Goal: Information Seeking & Learning: Learn about a topic

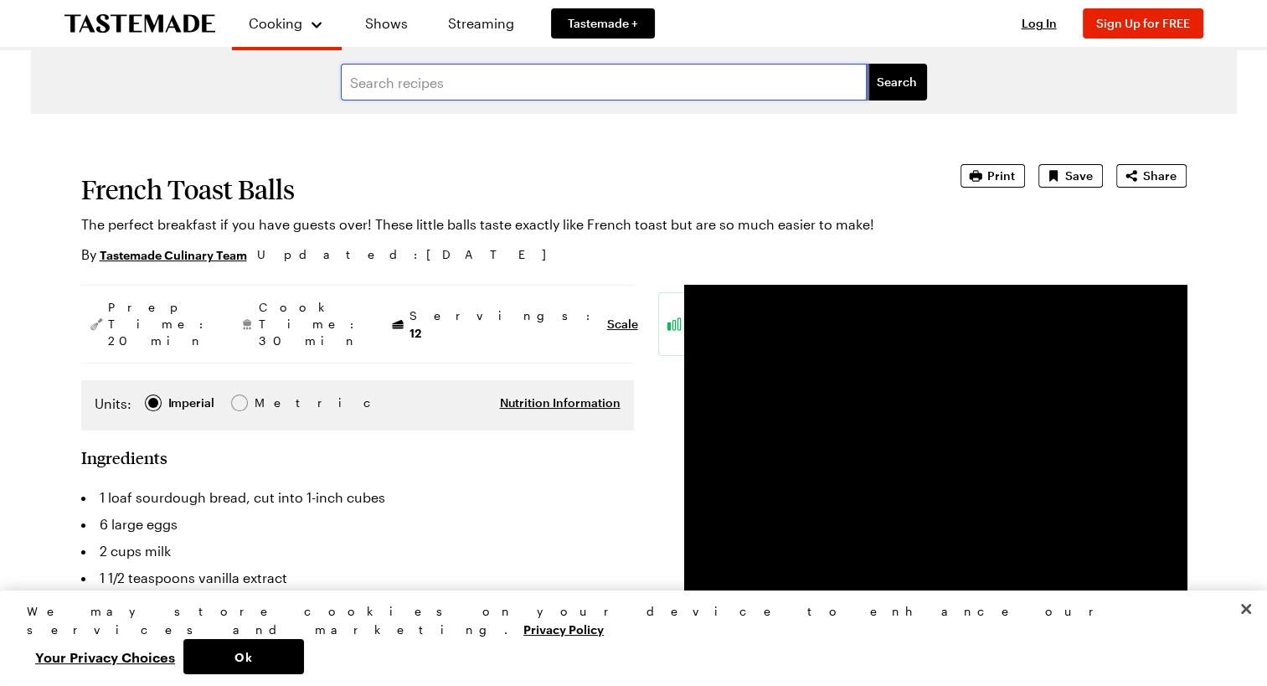
click at [451, 85] on input "text" at bounding box center [604, 82] width 526 height 37
type input "french balls reipe"
click at [867, 64] on button "Search" at bounding box center [897, 82] width 60 height 37
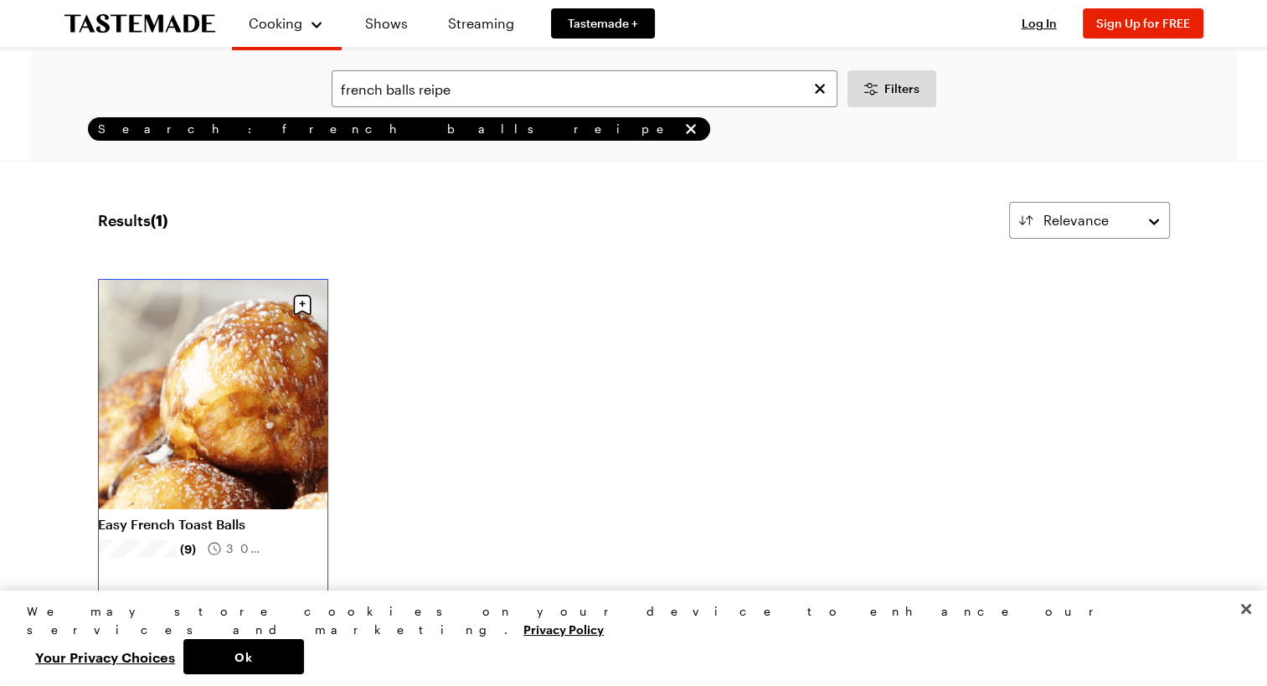
click at [253, 516] on link "Easy French Toast Balls" at bounding box center [213, 524] width 230 height 17
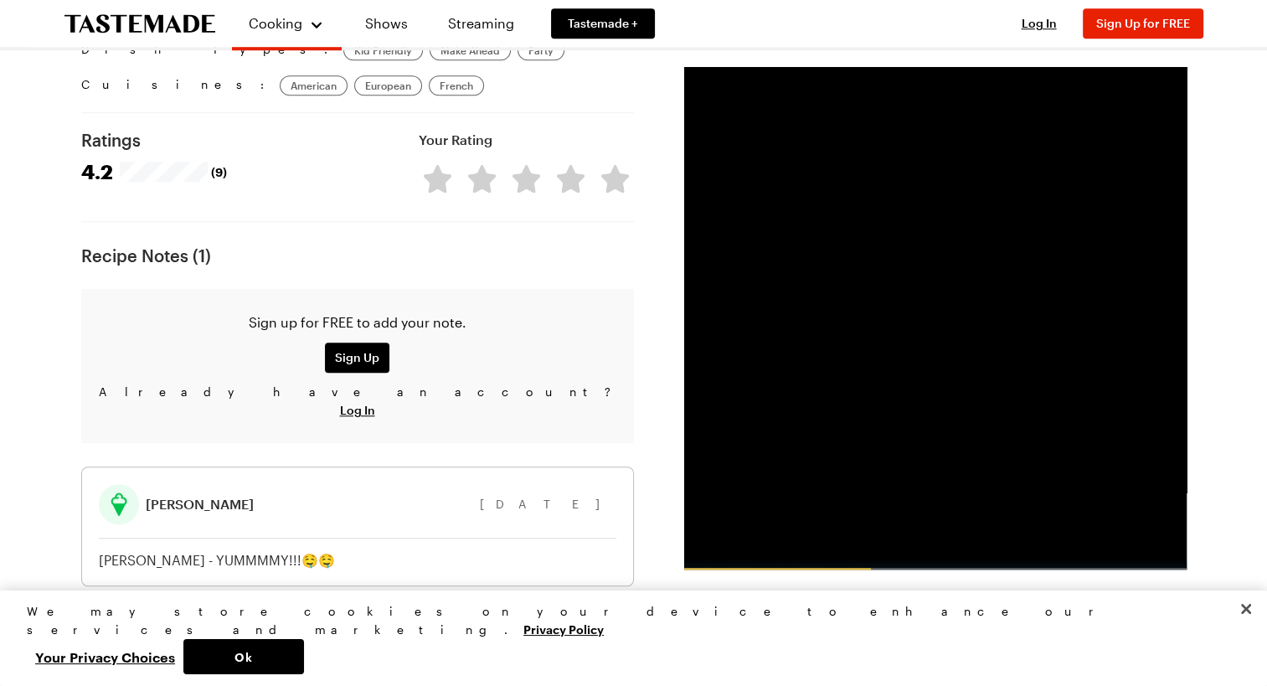
scroll to position [1279, 0]
